Goal: Task Accomplishment & Management: Manage account settings

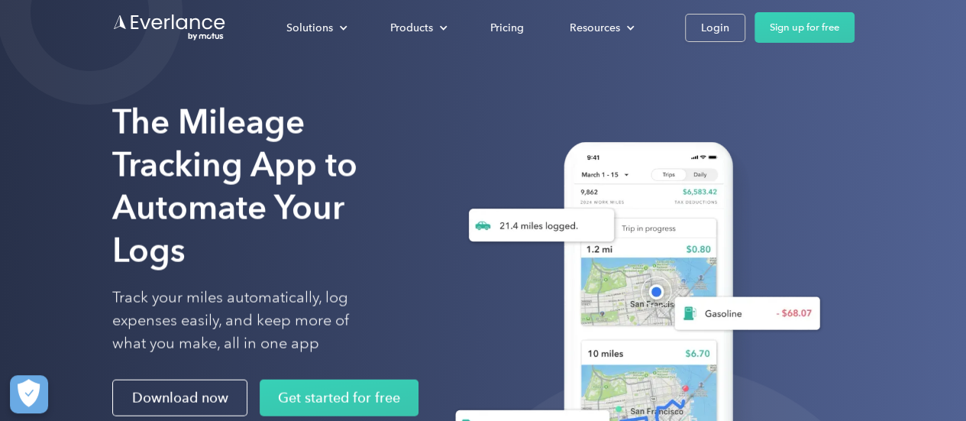
click at [718, 31] on div "Login" at bounding box center [715, 27] width 28 height 19
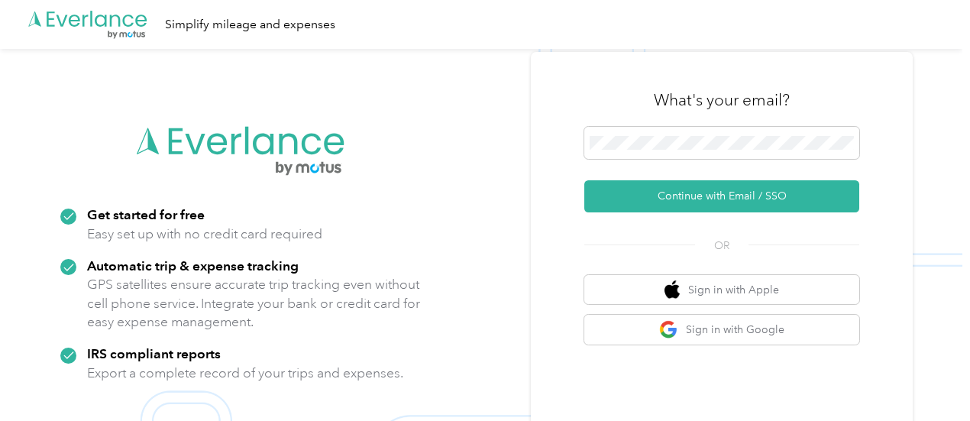
click at [722, 194] on button "Continue with Email / SSO" at bounding box center [721, 196] width 275 height 32
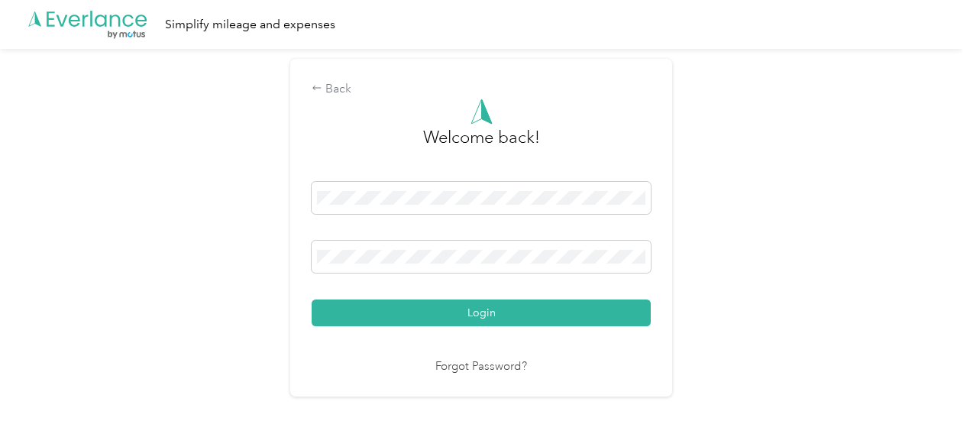
click at [443, 318] on button "Login" at bounding box center [481, 312] width 339 height 27
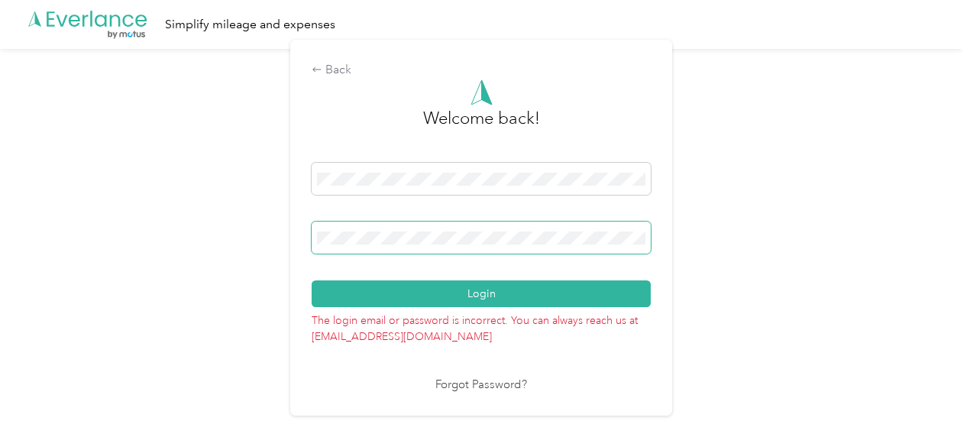
click at [312, 280] on button "Login" at bounding box center [481, 293] width 339 height 27
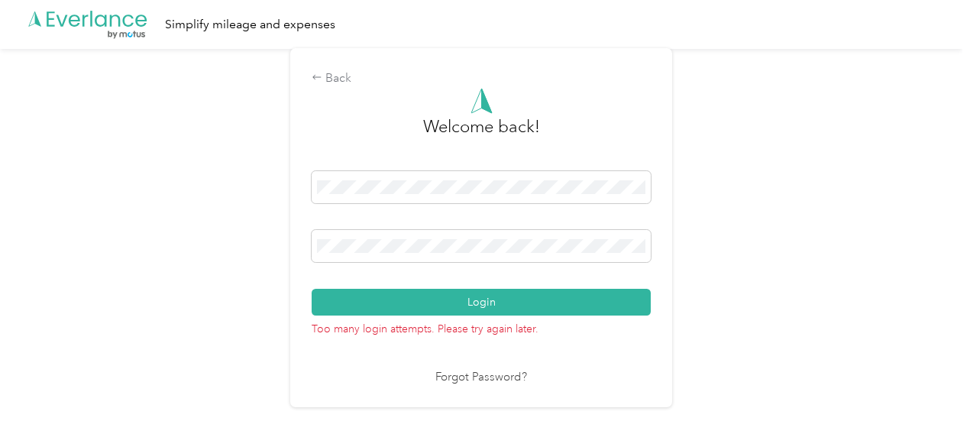
click at [291, 361] on div "Back Welcome back! Login Too many login attempts. Please try again later. Forgo…" at bounding box center [481, 234] width 962 height 370
click at [483, 370] on link "Forgot Password?" at bounding box center [481, 378] width 92 height 18
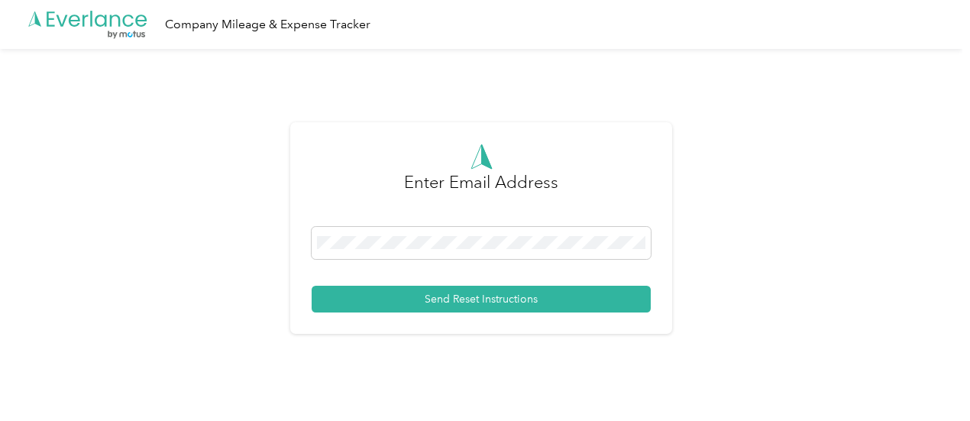
click at [466, 289] on button "Send Reset Instructions" at bounding box center [481, 299] width 339 height 27
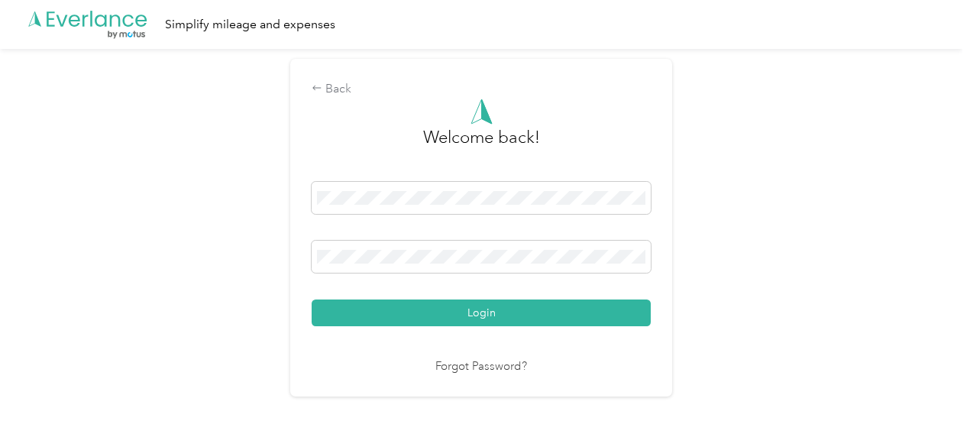
click at [483, 313] on button "Login" at bounding box center [481, 312] width 339 height 27
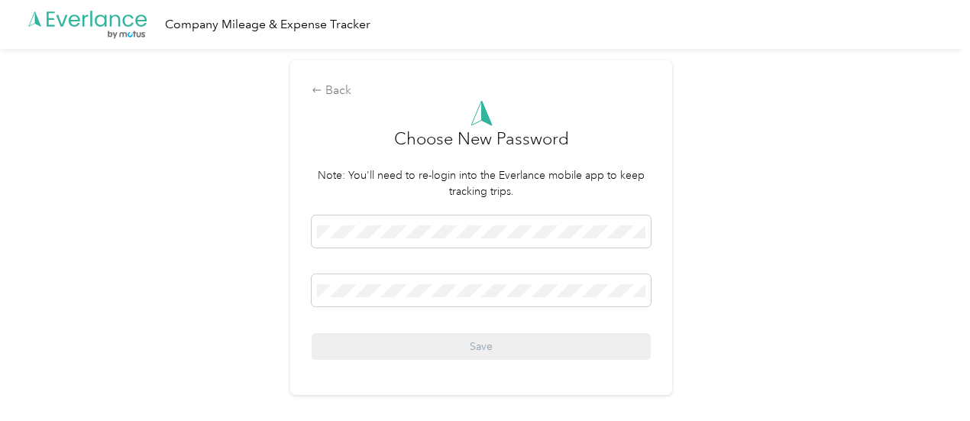
click at [398, 245] on span at bounding box center [481, 231] width 339 height 32
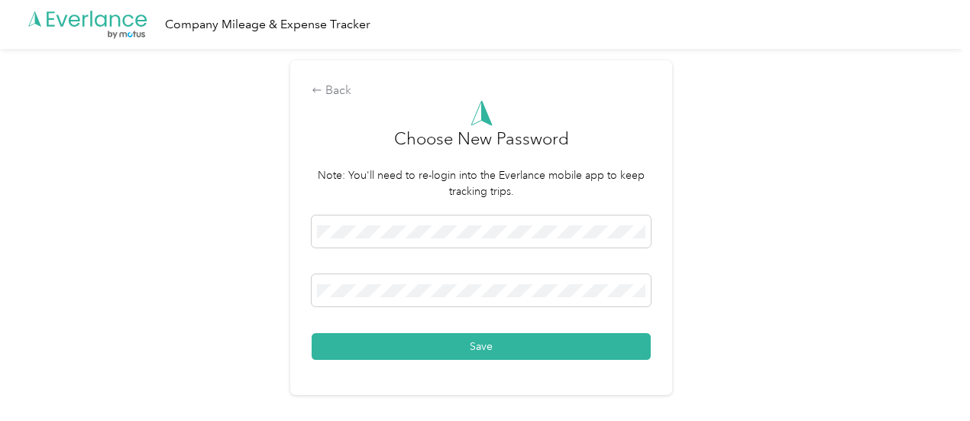
click at [441, 354] on button "Save" at bounding box center [481, 346] width 339 height 27
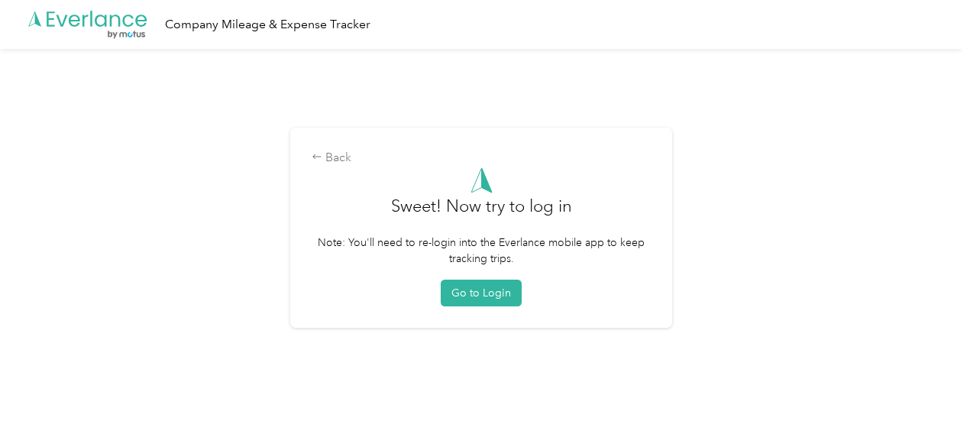
click at [490, 295] on button "Go to Login" at bounding box center [481, 292] width 81 height 27
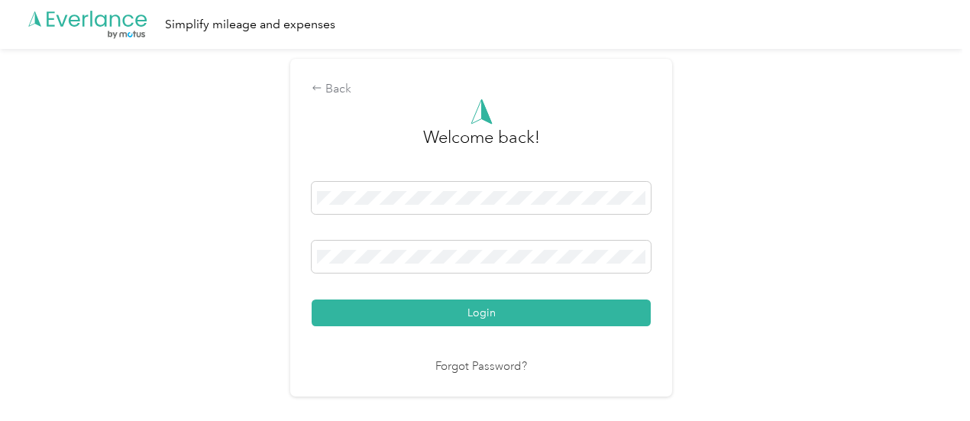
click at [515, 306] on button "Login" at bounding box center [481, 312] width 339 height 27
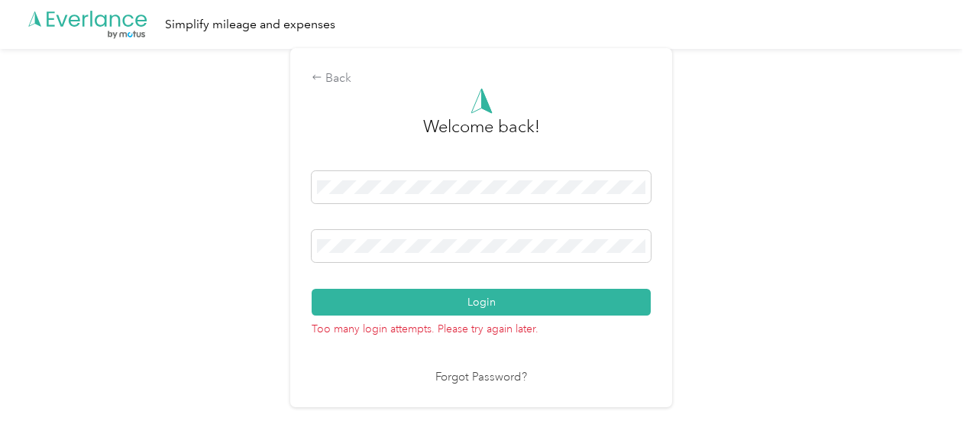
click at [509, 311] on button "Login" at bounding box center [481, 302] width 339 height 27
